Goal: Transaction & Acquisition: Purchase product/service

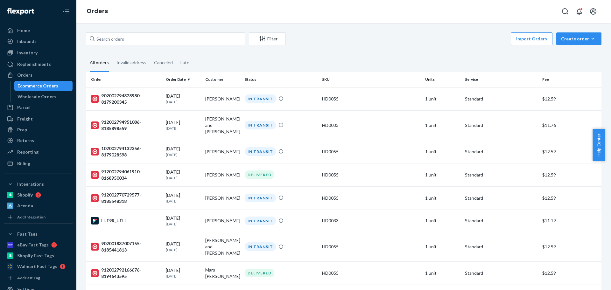
click at [571, 39] on div "Create order" at bounding box center [579, 39] width 36 height 6
click at [572, 56] on span "Ecommerce order" at bounding box center [582, 54] width 39 height 4
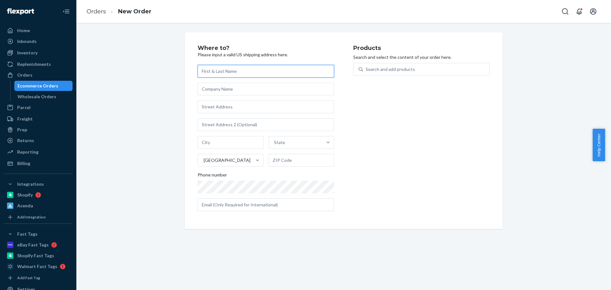
click at [265, 73] on input "text" at bounding box center [265, 71] width 136 height 13
paste input "[PERSON_NAME]"
type input "[PERSON_NAME]"
click at [219, 107] on input "text" at bounding box center [265, 106] width 136 height 13
paste input ""[STREET_ADDRESS]""
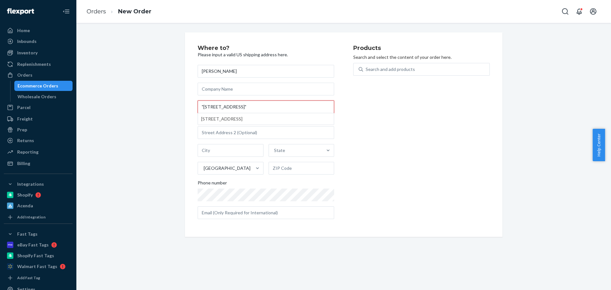
click at [200, 108] on input ""[STREET_ADDRESS]"" at bounding box center [265, 106] width 136 height 13
drag, startPoint x: 298, startPoint y: 108, endPoint x: 197, endPoint y: 104, distance: 100.6
click at [201, 105] on input "[STREET_ADDRESS]" at bounding box center [265, 106] width 136 height 13
type input "[STREET_ADDRESS]"
click at [229, 107] on input "[STREET_ADDRESS]" at bounding box center [265, 106] width 136 height 13
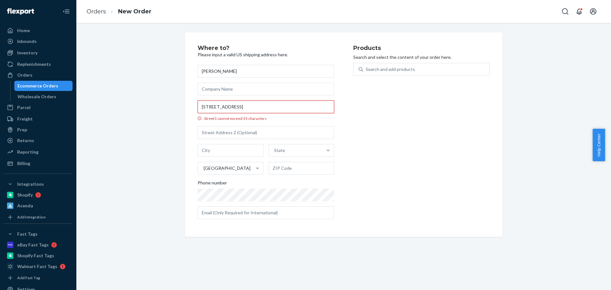
click at [229, 107] on input "[STREET_ADDRESS]" at bounding box center [265, 106] width 136 height 13
click at [229, 107] on input "Street1 must be at least 3 characters long" at bounding box center [265, 106] width 136 height 13
paste input "[STREET_ADDRESS]"
drag, startPoint x: 243, startPoint y: 106, endPoint x: 339, endPoint y: 107, distance: 96.0
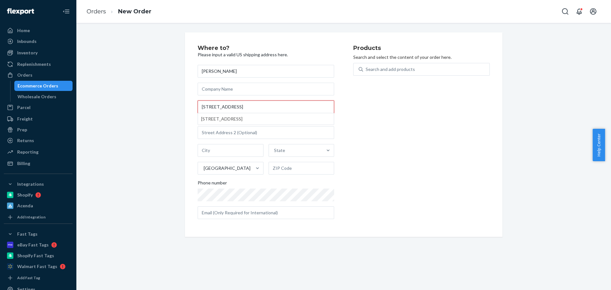
click at [339, 107] on div "Where to? Please input a valid US shipping address here. [PERSON_NAME] [STREET_…" at bounding box center [275, 134] width 156 height 179
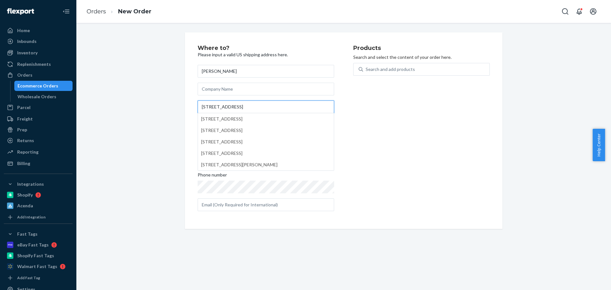
type input "[STREET_ADDRESS]"
click at [369, 127] on div "Products Search and select the content of your order here. Search and add produ…" at bounding box center [421, 130] width 136 height 171
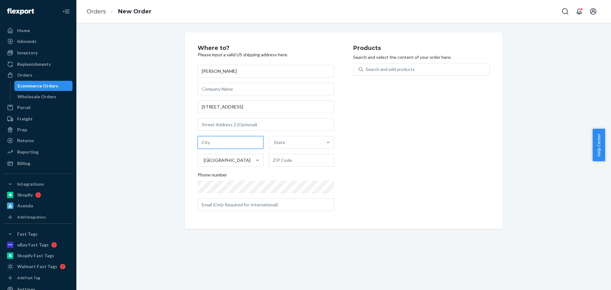
click at [207, 140] on input "text" at bounding box center [230, 142] width 66 height 13
paste input "[GEOGRAPHIC_DATA], IN 46254-1681"
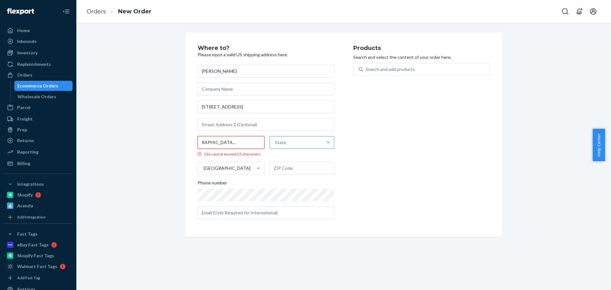
drag, startPoint x: 223, startPoint y: 143, endPoint x: 294, endPoint y: 144, distance: 71.9
click at [294, 144] on div "[GEOGRAPHIC_DATA], IN 46254-1681 City cannot exceed 25 characters State [GEOGRA…" at bounding box center [265, 155] width 136 height 38
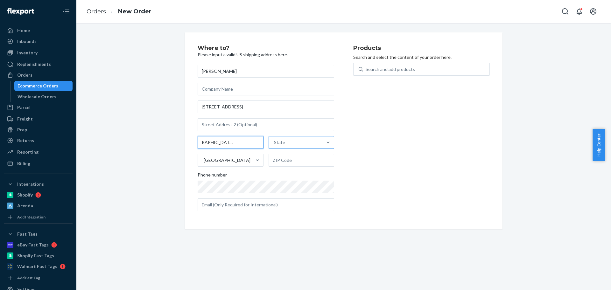
scroll to position [0, 0]
type input "[GEOGRAPHIC_DATA], [GEOGRAPHIC_DATA]"
click at [301, 159] on input "text" at bounding box center [301, 160] width 66 height 13
paste input "46254-1681"
type input "46254-1681"
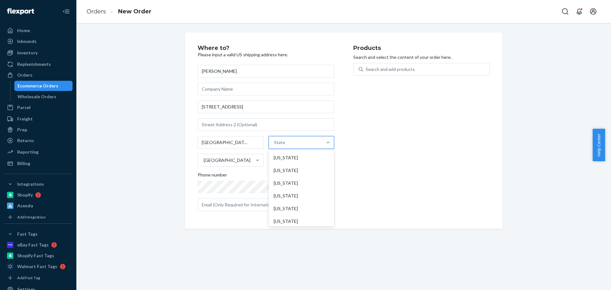
click at [295, 144] on div "State" at bounding box center [296, 142] width 54 height 13
click at [274, 144] on input "option [US_STATE] focused, 1 of 59. 59 results available. Use Up and Down to ch…" at bounding box center [274, 142] width 1 height 6
click at [294, 203] on div "[US_STATE]" at bounding box center [301, 202] width 63 height 13
click at [274, 146] on input "option [US_STATE] focused, 17 of 59. 59 results available. Use Up and Down to c…" at bounding box center [274, 142] width 1 height 6
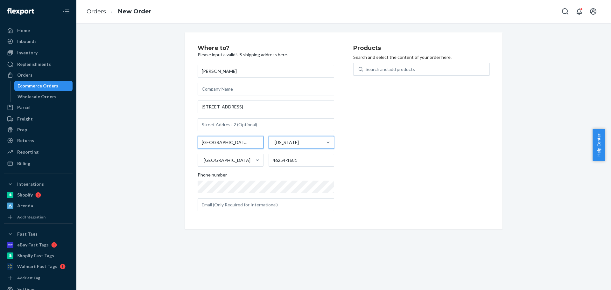
click at [239, 143] on div "[GEOGRAPHIC_DATA], [GEOGRAPHIC_DATA]" at bounding box center [230, 142] width 66 height 13
click at [239, 143] on input "[GEOGRAPHIC_DATA], [GEOGRAPHIC_DATA]" at bounding box center [230, 142] width 66 height 13
type input "[GEOGRAPHIC_DATA]"
click at [392, 178] on div "Products Search and select the content of your order here. Search and add produ…" at bounding box center [421, 130] width 136 height 171
click at [305, 142] on div "[US_STATE]" at bounding box center [296, 142] width 54 height 13
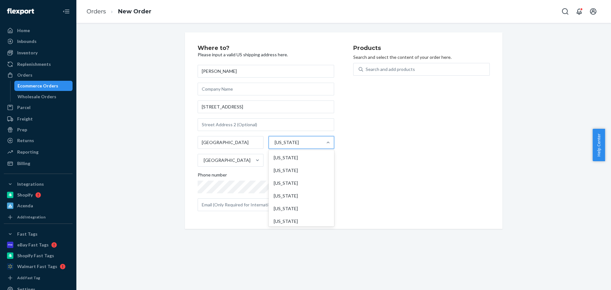
click at [274, 142] on input "option [US_STATE], selected. option [US_STATE] focused, 17 of 59. 59 results av…" at bounding box center [274, 142] width 1 height 6
click at [399, 151] on div "Products Search and select the content of your order here. Search and add produ…" at bounding box center [421, 130] width 136 height 171
click at [400, 70] on div "Search and add products" at bounding box center [389, 69] width 49 height 6
click at [366, 70] on input "Search and add products" at bounding box center [365, 69] width 1 height 6
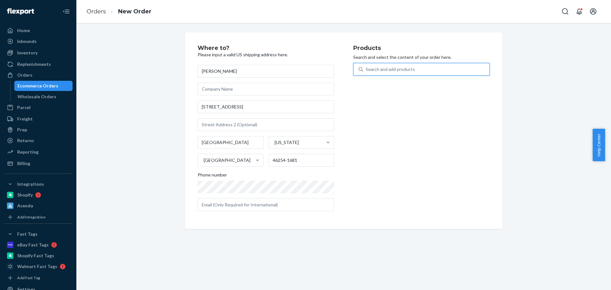
paste input "HD0033"
type input "HD0033"
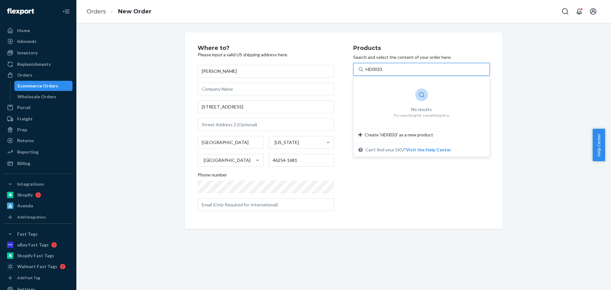
click at [365, 69] on input "HD0033" at bounding box center [374, 69] width 18 height 6
click at [400, 66] on div "HD0033" at bounding box center [426, 69] width 126 height 11
click at [383, 66] on input "0 results available for search term HD0033. Select is focused ,type to refine l…" at bounding box center [374, 69] width 18 height 6
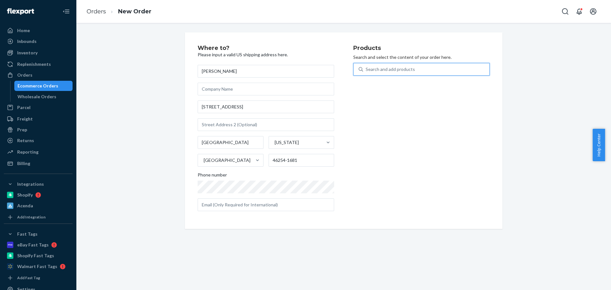
click at [400, 66] on div "Search and add products" at bounding box center [389, 69] width 49 height 6
click at [366, 66] on input "0 results available. Select is focused ,type to refine list, press Down to open…" at bounding box center [365, 69] width 1 height 6
paste input "HD0033"
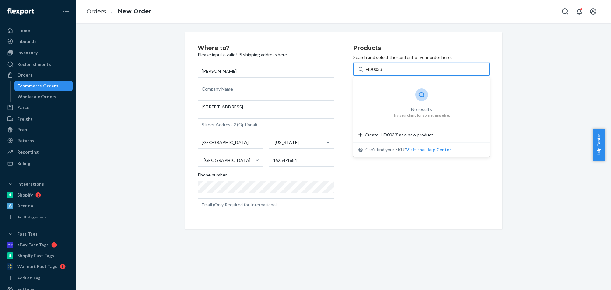
click at [418, 107] on div "No results" at bounding box center [421, 109] width 57 height 6
click at [383, 73] on input "HD0033" at bounding box center [374, 69] width 18 height 6
type input "HD0033"
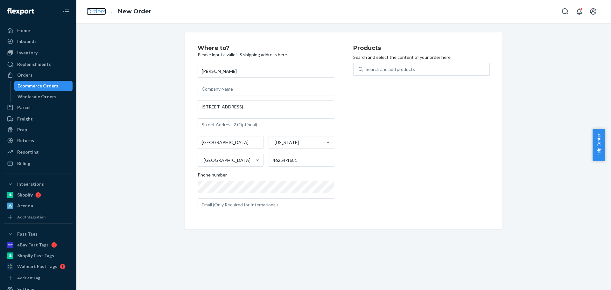
click at [93, 12] on link "Orders" at bounding box center [95, 11] width 19 height 7
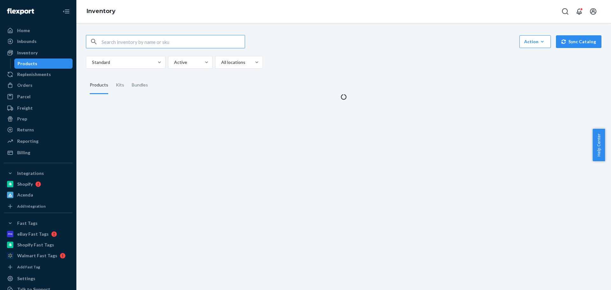
click at [131, 42] on input "text" at bounding box center [172, 41] width 143 height 13
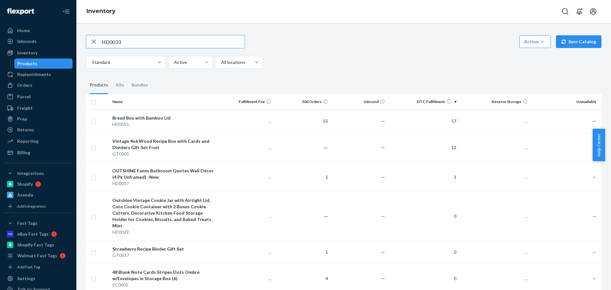
type input "HD0033"
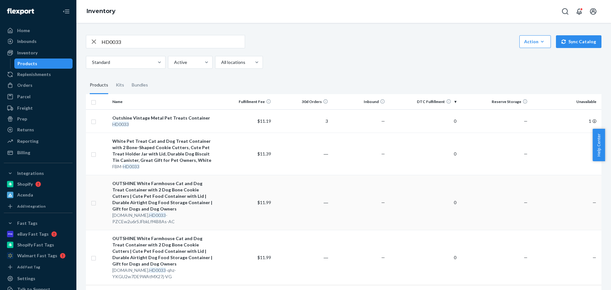
scroll to position [29, 0]
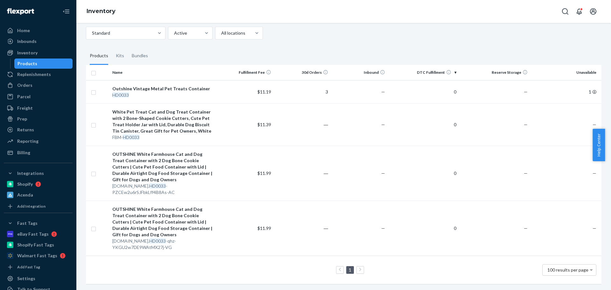
click at [414, 41] on div "HD0033 Action Create product Create kit or bundle Bulk create products Bulk upd…" at bounding box center [343, 144] width 525 height 292
